Goal: Task Accomplishment & Management: Use online tool/utility

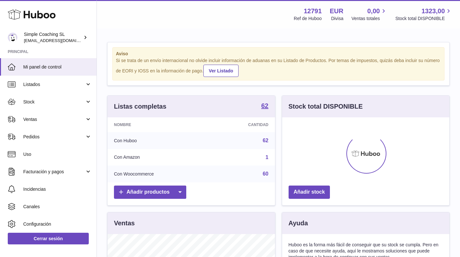
scroll to position [101, 167]
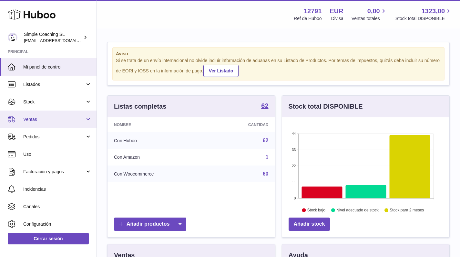
click at [65, 121] on span "Ventas" at bounding box center [54, 119] width 62 height 6
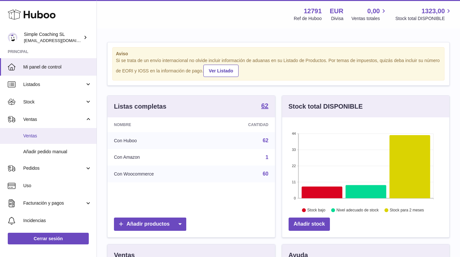
click at [65, 141] on link "Ventas" at bounding box center [48, 136] width 97 height 16
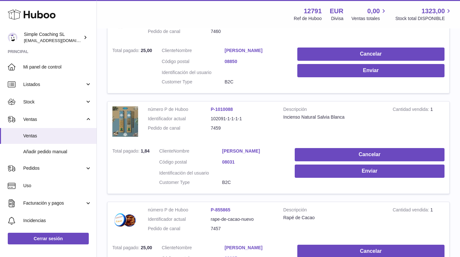
scroll to position [26, 0]
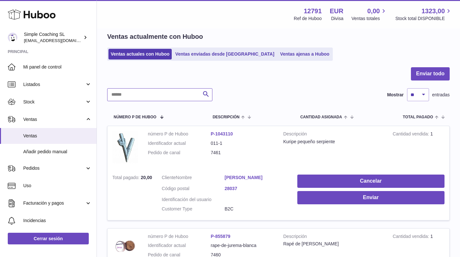
click at [147, 96] on input "text" at bounding box center [159, 94] width 105 height 13
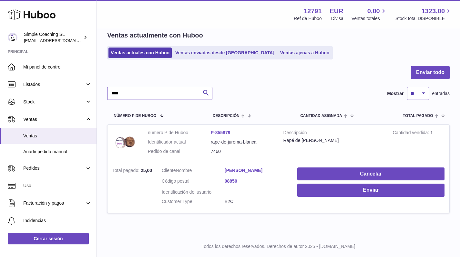
scroll to position [39, 0]
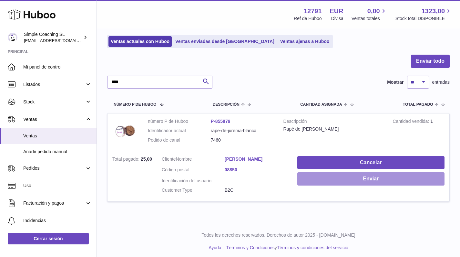
click at [340, 174] on button "Enviar" at bounding box center [370, 178] width 147 height 13
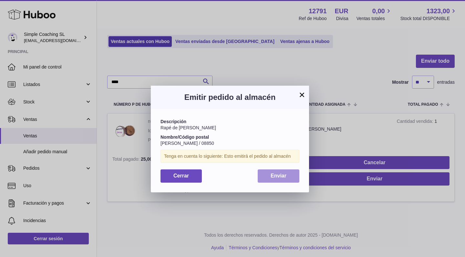
click at [283, 178] on button "Enviar" at bounding box center [279, 175] width 42 height 13
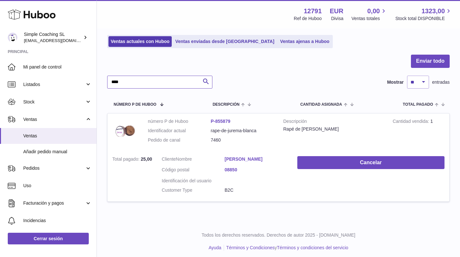
click at [155, 83] on input "****" at bounding box center [159, 82] width 105 height 13
type input "****"
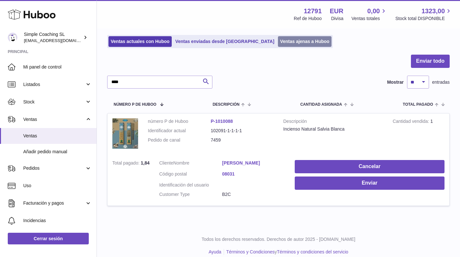
click at [278, 42] on link "Ventas ajenas a Huboo" at bounding box center [305, 41] width 54 height 11
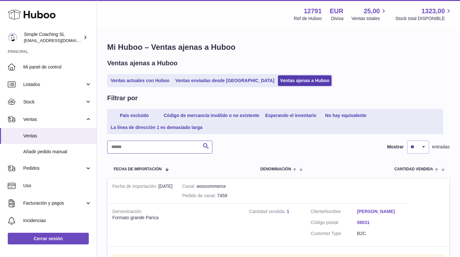
click at [133, 144] on input "text" at bounding box center [159, 146] width 105 height 13
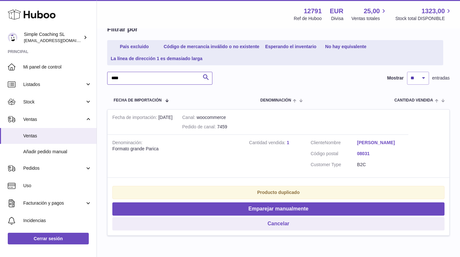
scroll to position [102, 0]
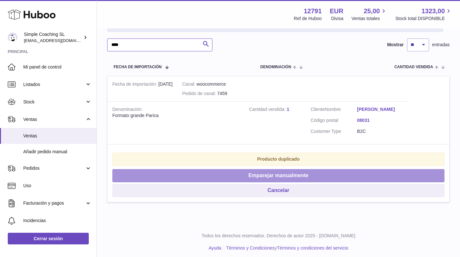
type input "****"
click at [191, 175] on button "Emparejar manualmente" at bounding box center [278, 175] width 332 height 13
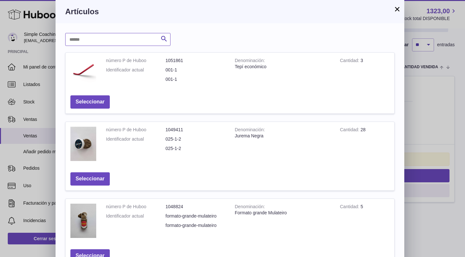
click at [113, 37] on input "text" at bounding box center [117, 39] width 105 height 13
type input "*****"
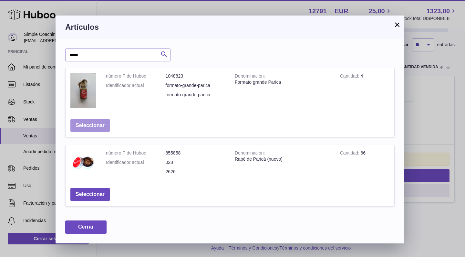
click at [101, 119] on button "Seleccionar" at bounding box center [89, 125] width 39 height 13
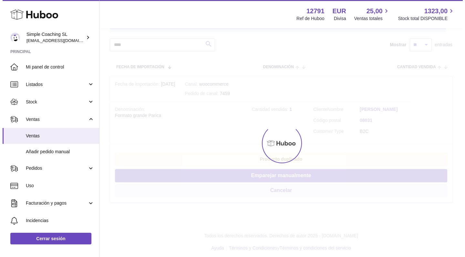
scroll to position [0, 0]
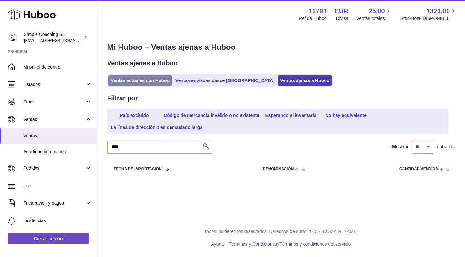
click at [139, 76] on link "Ventas actuales con Huboo" at bounding box center [140, 80] width 63 height 11
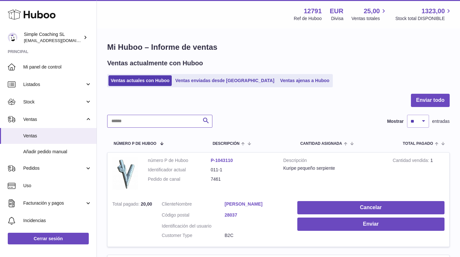
click at [155, 119] on input "text" at bounding box center [159, 121] width 105 height 13
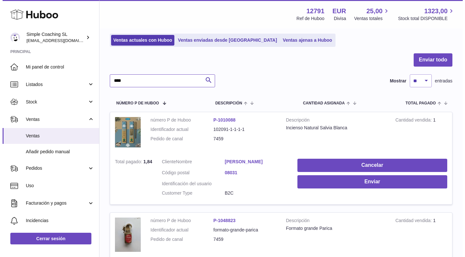
scroll to position [47, 0]
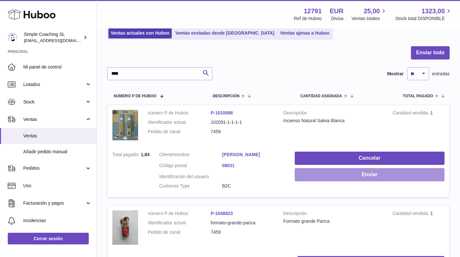
click at [312, 176] on button "Enviar" at bounding box center [370, 174] width 150 height 13
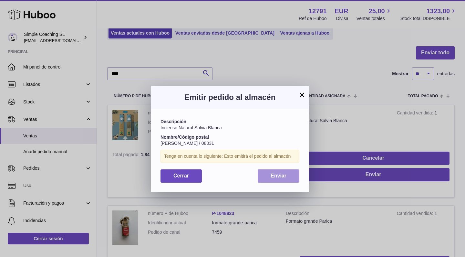
click at [267, 173] on button "Enviar" at bounding box center [279, 175] width 42 height 13
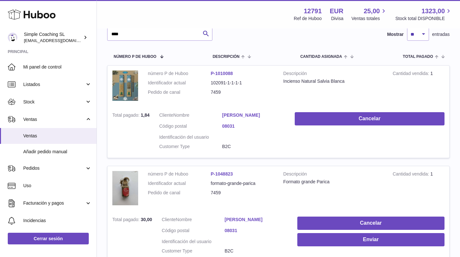
scroll to position [147, 0]
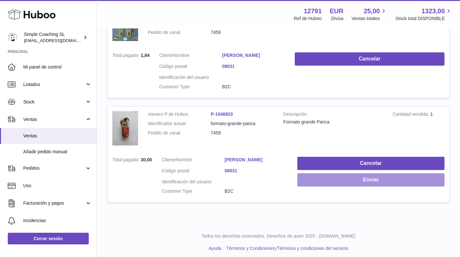
click at [339, 179] on button "Enviar" at bounding box center [370, 179] width 147 height 13
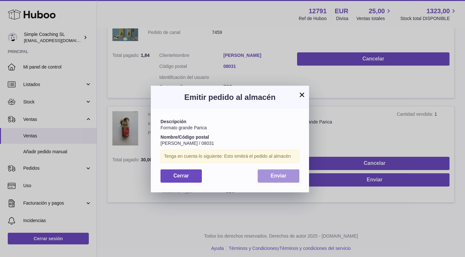
click at [279, 174] on span "Enviar" at bounding box center [279, 175] width 16 height 5
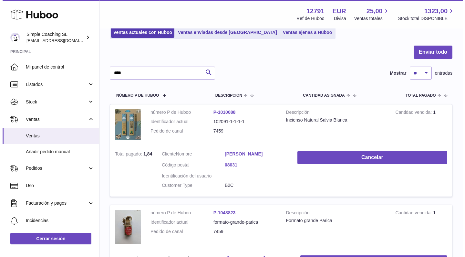
scroll to position [0, 0]
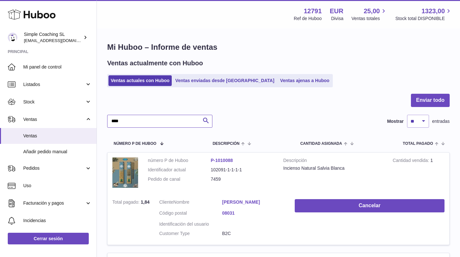
click at [157, 121] on input "****" at bounding box center [159, 121] width 105 height 13
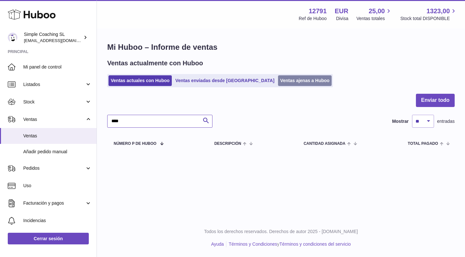
type input "****"
click at [278, 82] on link "Ventas ajenas a Huboo" at bounding box center [305, 80] width 54 height 11
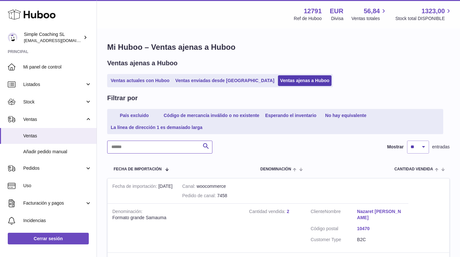
click at [130, 149] on input "text" at bounding box center [159, 146] width 105 height 13
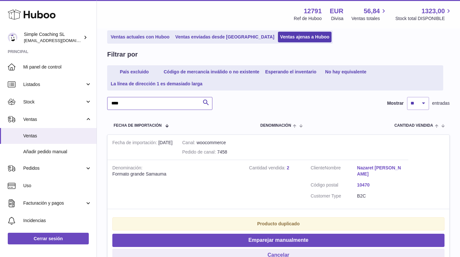
scroll to position [100, 0]
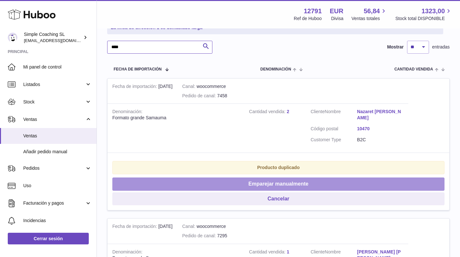
type input "****"
click at [228, 177] on button "Emparejar manualmente" at bounding box center [278, 183] width 332 height 13
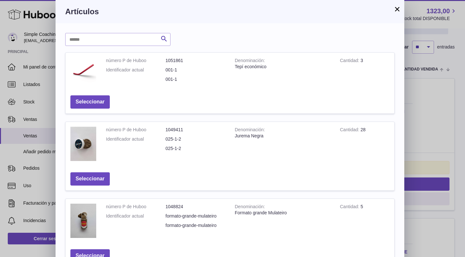
click at [109, 32] on div "Buscar número P de Huboo Denominación Cantidad Acción número P de Huboo 1051861…" at bounding box center [230, 246] width 349 height 446
click at [107, 36] on input "text" at bounding box center [117, 39] width 105 height 13
type input "*****"
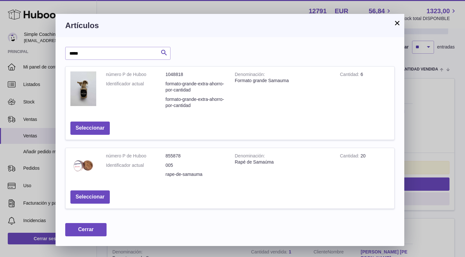
click at [95, 123] on button "Seleccionar" at bounding box center [89, 127] width 39 height 13
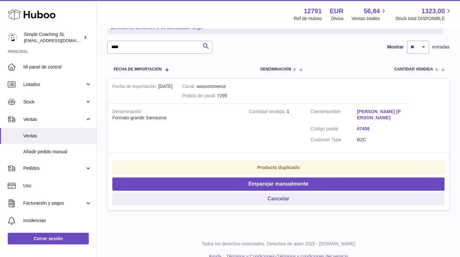
scroll to position [108, 0]
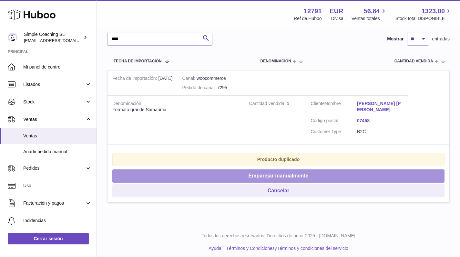
click at [228, 171] on button "Emparejar manualmente" at bounding box center [278, 175] width 332 height 13
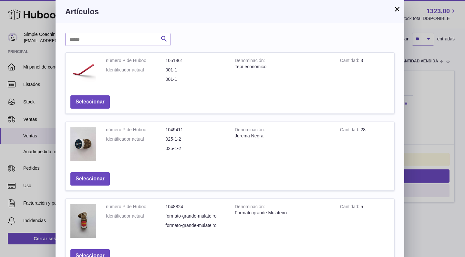
click at [398, 10] on button "×" at bounding box center [397, 9] width 8 height 8
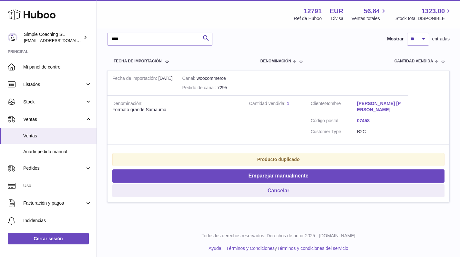
scroll to position [0, 0]
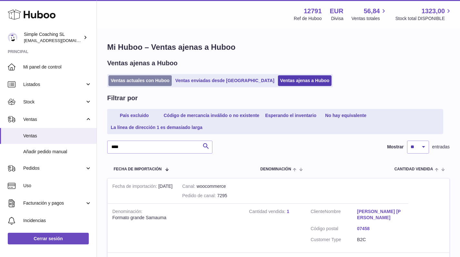
click at [129, 82] on link "Ventas actuales con Huboo" at bounding box center [140, 80] width 63 height 11
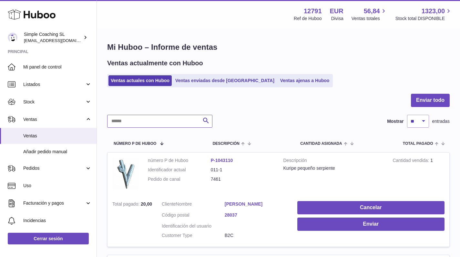
click at [141, 118] on input "text" at bounding box center [159, 121] width 105 height 13
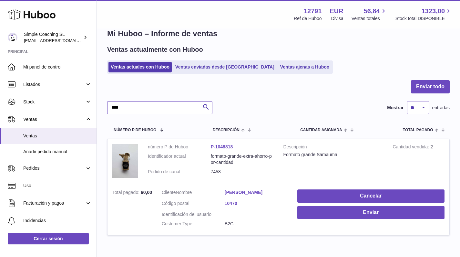
scroll to position [47, 0]
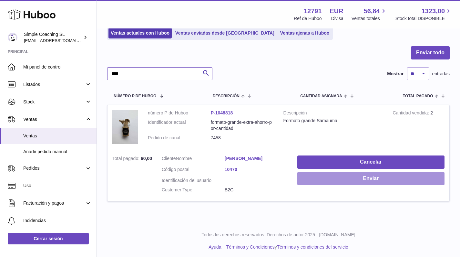
type input "****"
click at [345, 175] on button "Enviar" at bounding box center [370, 178] width 147 height 13
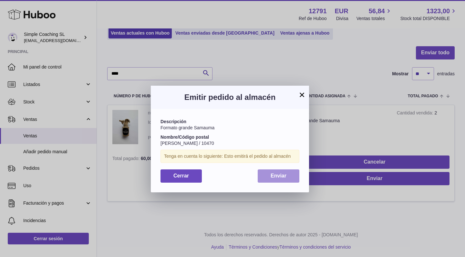
click at [289, 173] on button "Enviar" at bounding box center [279, 175] width 42 height 13
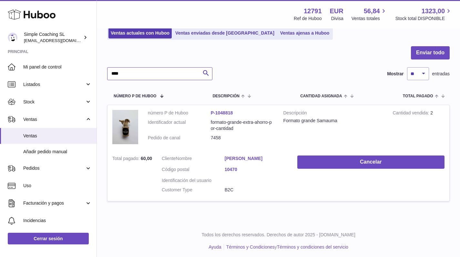
click at [144, 71] on input "****" at bounding box center [159, 73] width 105 height 13
click at [282, 30] on link "Ventas ajenas a Huboo" at bounding box center [305, 33] width 54 height 11
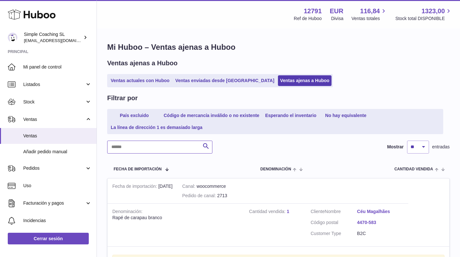
click at [146, 144] on input "text" at bounding box center [159, 146] width 105 height 13
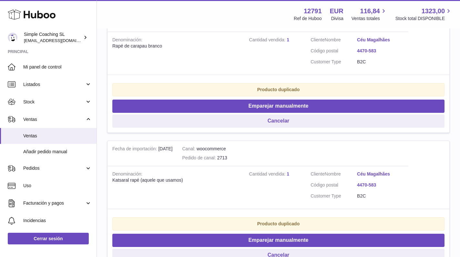
scroll to position [217, 0]
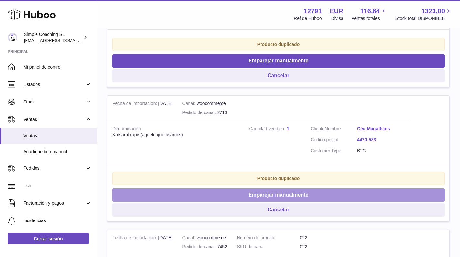
click at [258, 191] on button "Emparejar manualmente" at bounding box center [278, 194] width 332 height 13
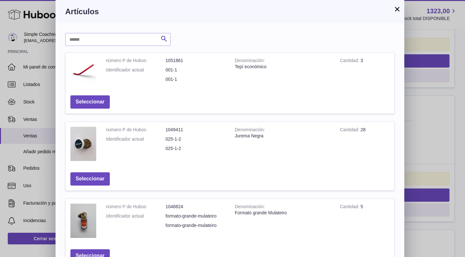
click at [398, 12] on button "×" at bounding box center [397, 9] width 8 height 8
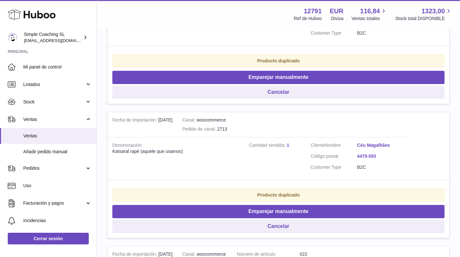
scroll to position [0, 0]
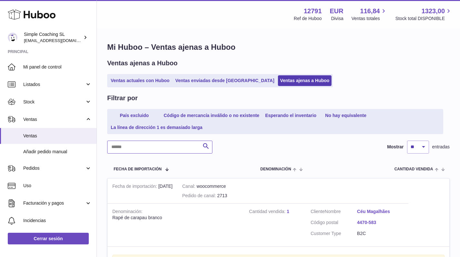
click at [163, 145] on input "text" at bounding box center [159, 146] width 105 height 13
